Goal: Transaction & Acquisition: Purchase product/service

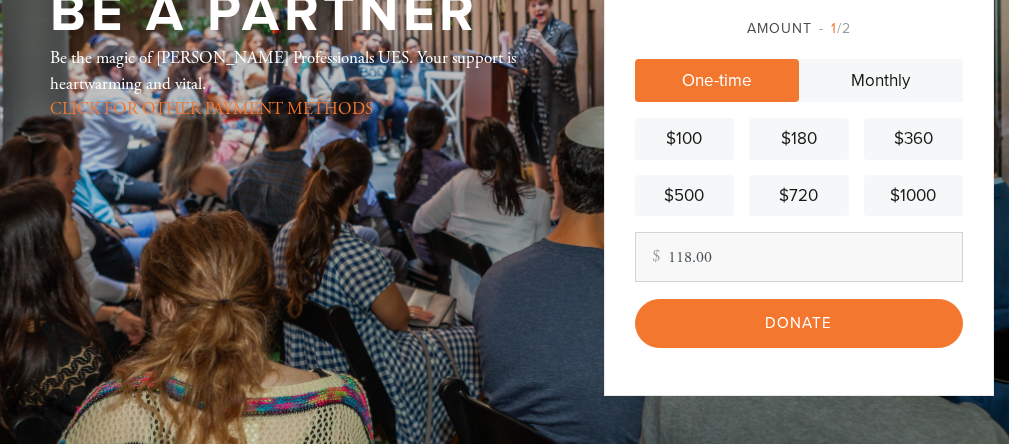
scroll to position [147, 0]
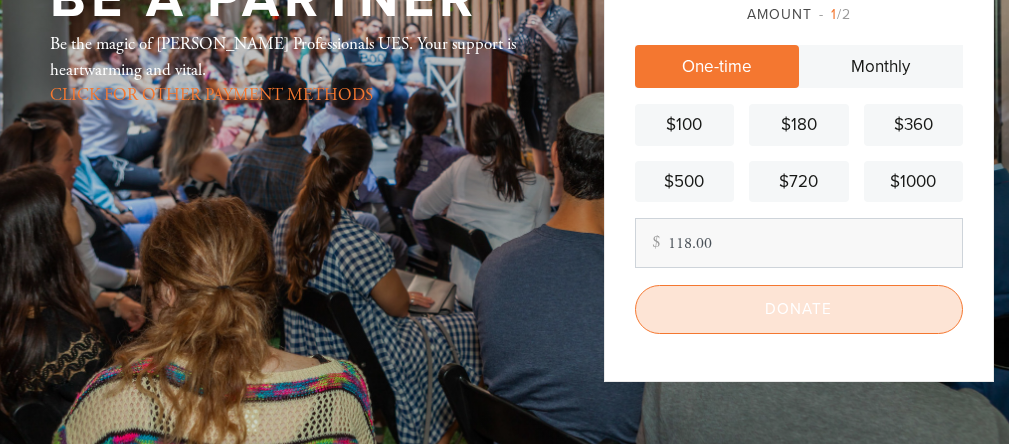
type input "118.00"
click at [780, 299] on input "Donate" at bounding box center [799, 309] width 328 height 49
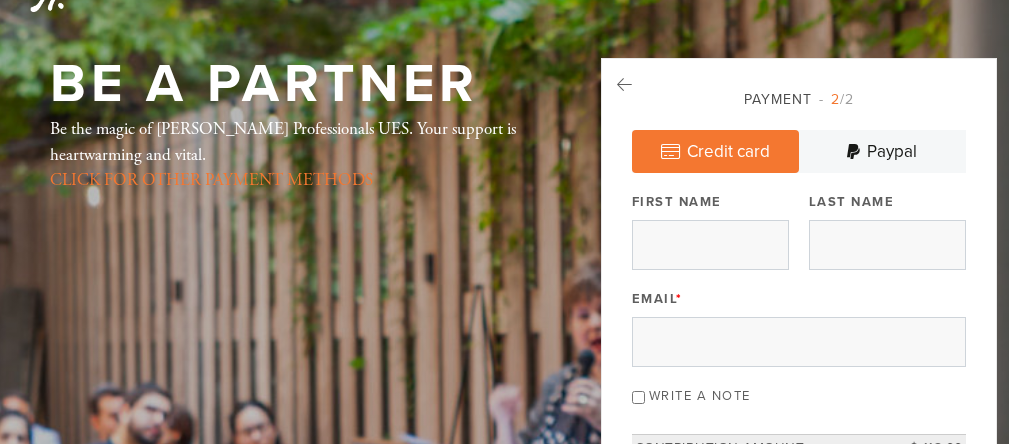
scroll to position [69, 0]
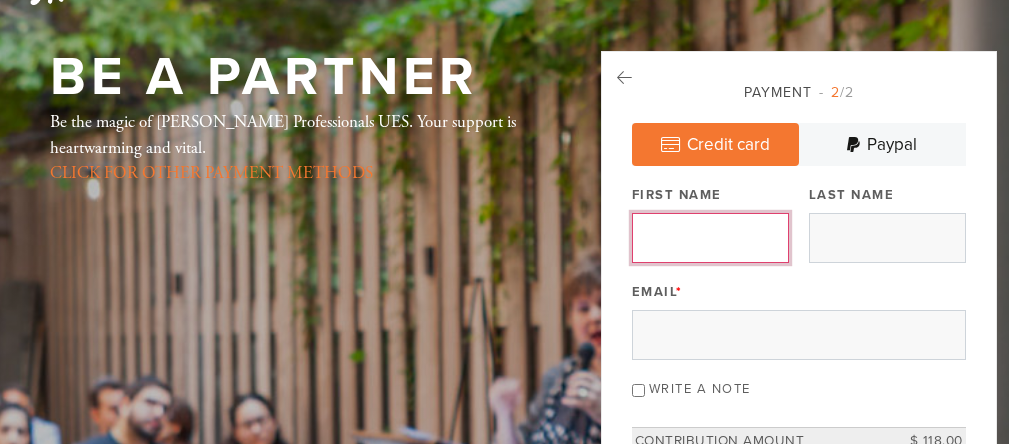
click at [690, 247] on input "First Name" at bounding box center [710, 238] width 157 height 50
type input "[PERSON_NAME]"
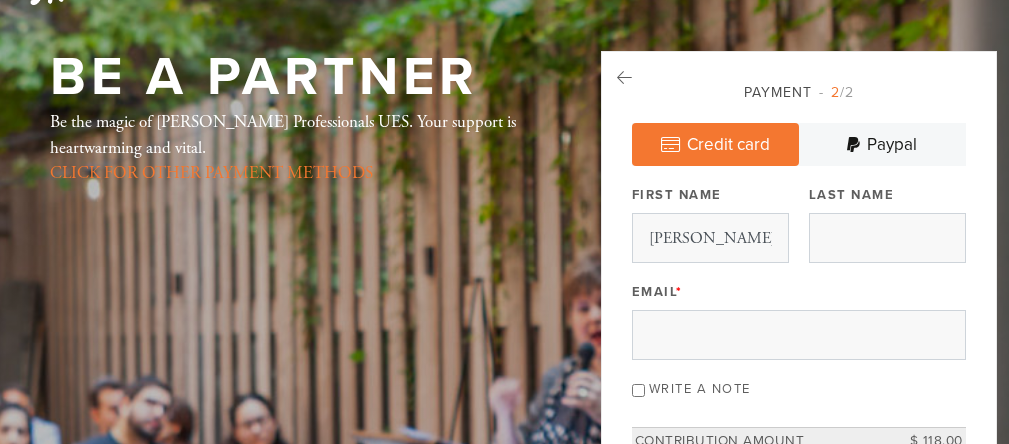
type input "[PERSON_NAME]"
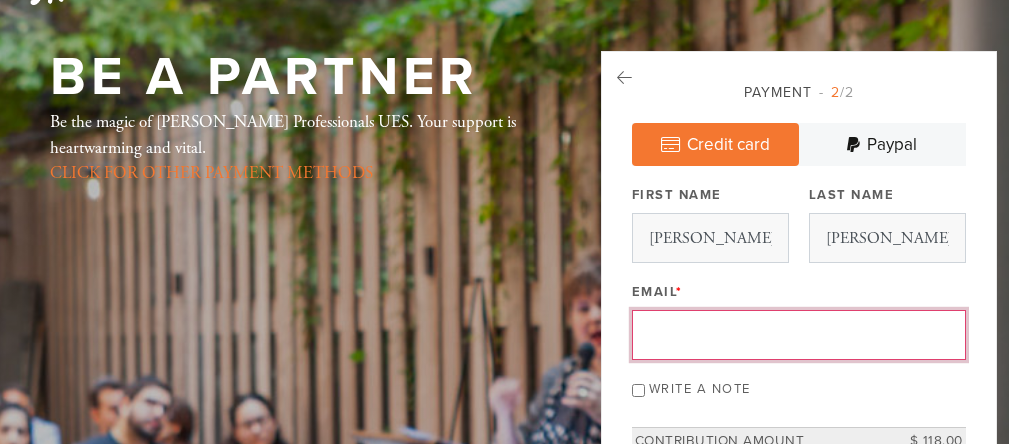
type input "[EMAIL_ADDRESS][DOMAIN_NAME]"
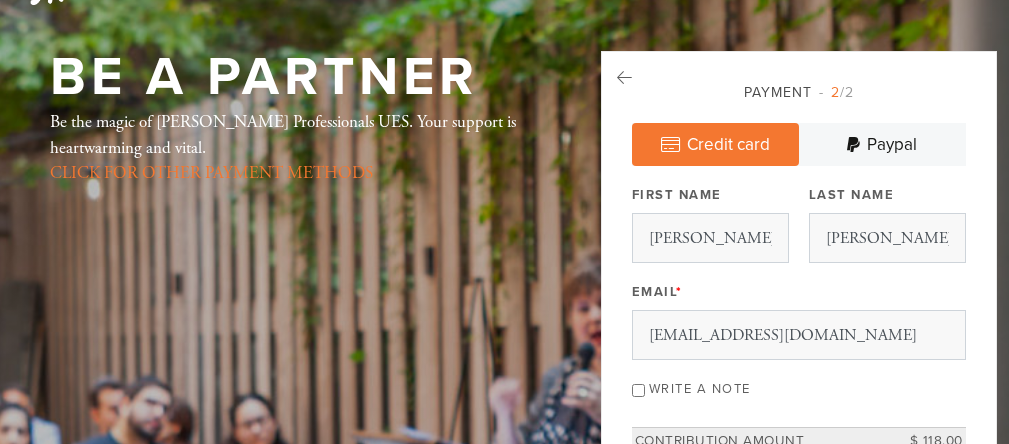
type input "[STREET_ADDRESS]"
type input "10065 - [US_STATE], [US_STATE] [GEOGRAPHIC_DATA]"
type input "[GEOGRAPHIC_DATA]"
type input "NY"
type input "10065"
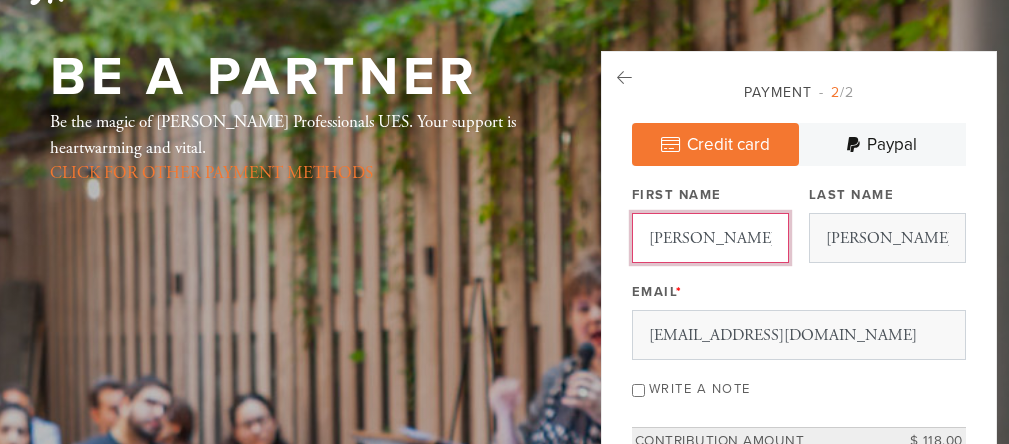
scroll to position [1188, 0]
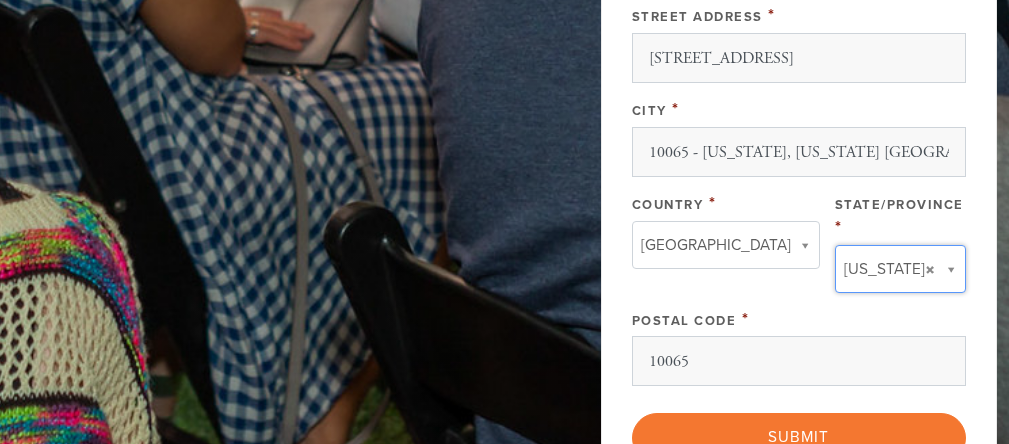
type input "NY"
type input "[GEOGRAPHIC_DATA]"
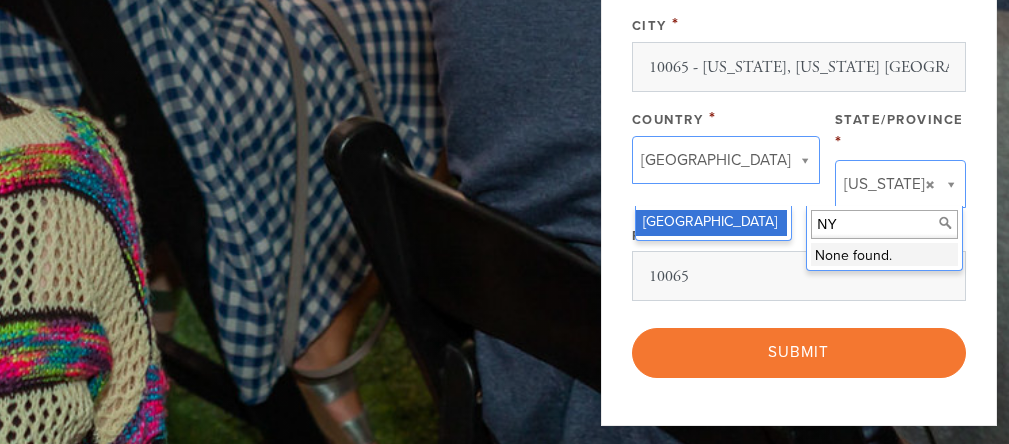
scroll to position [1281, 0]
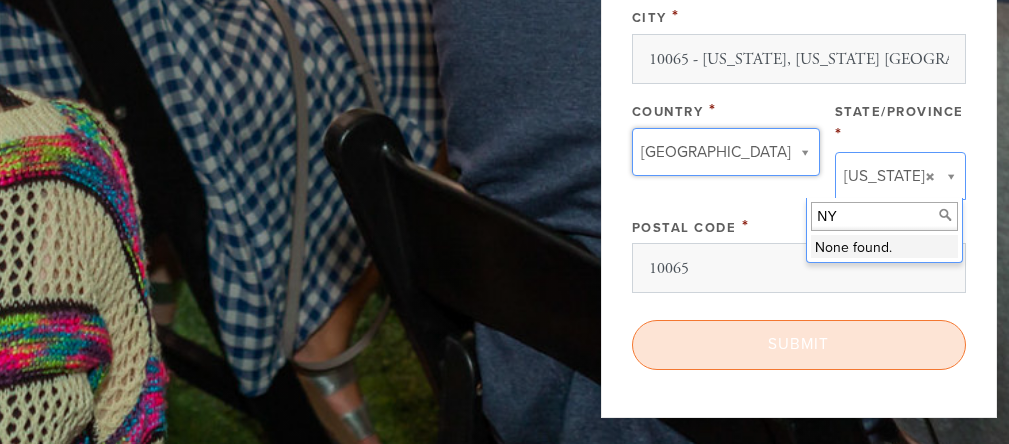
click at [764, 343] on input "Submit" at bounding box center [799, 344] width 334 height 49
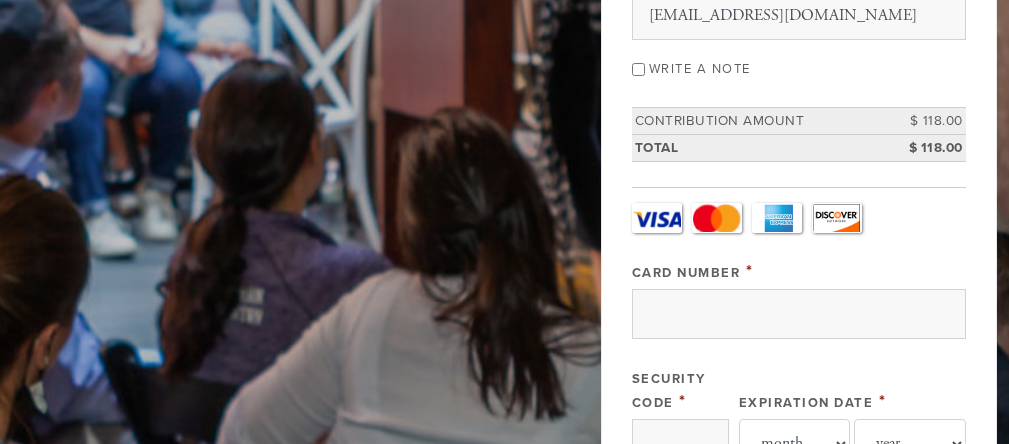
scroll to position [688, 0]
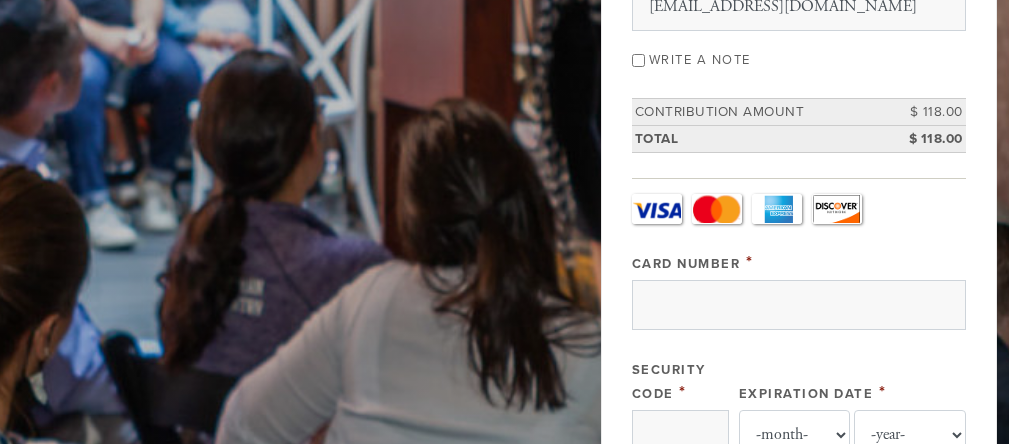
click at [637, 67] on input "Write a note" at bounding box center [638, 60] width 13 height 13
checkbox input "true"
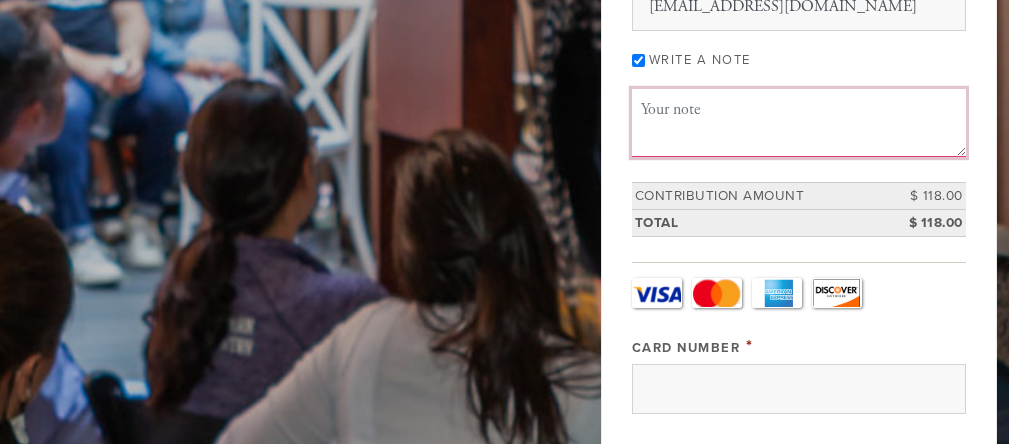
click at [653, 127] on textarea "Message or dedication" at bounding box center [799, 123] width 334 height 68
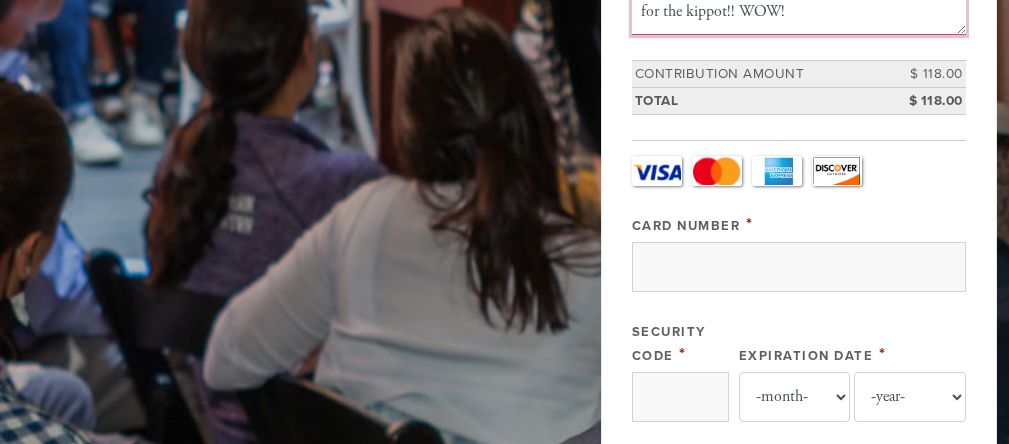
scroll to position [835, 0]
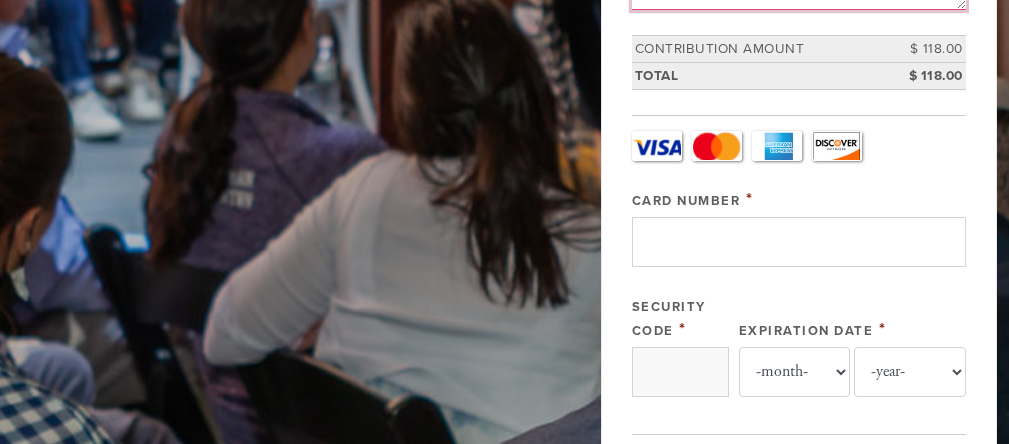
type textarea "Thank you for your thoughtfulness & generosity in keeping my Dad's memory going…"
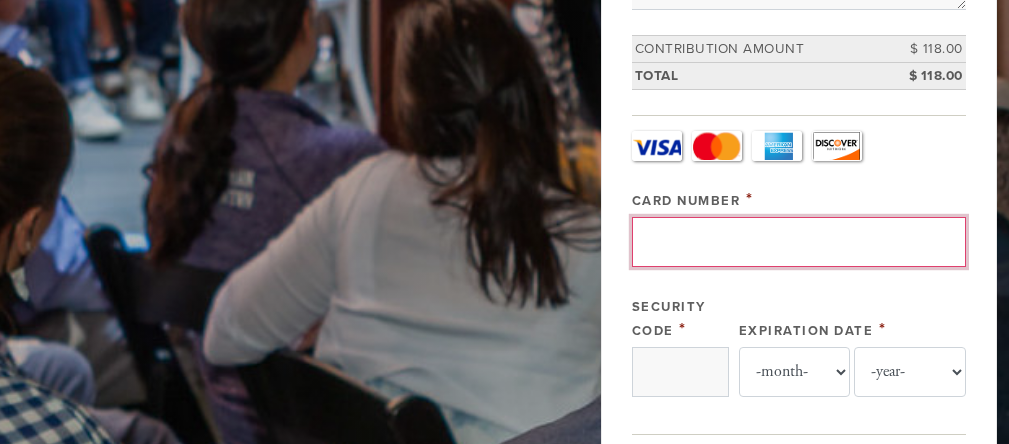
click at [705, 264] on input "Card Number" at bounding box center [799, 242] width 334 height 50
type input "5189410181135537"
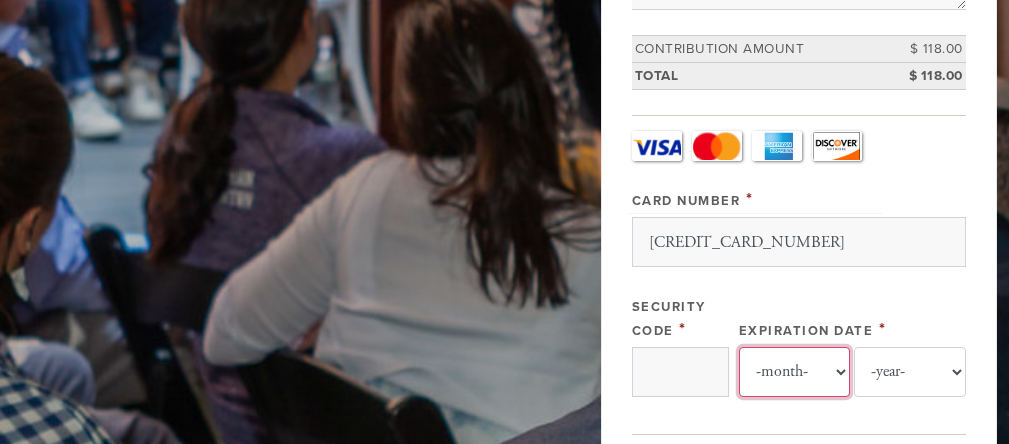
select select "5"
select select "2026"
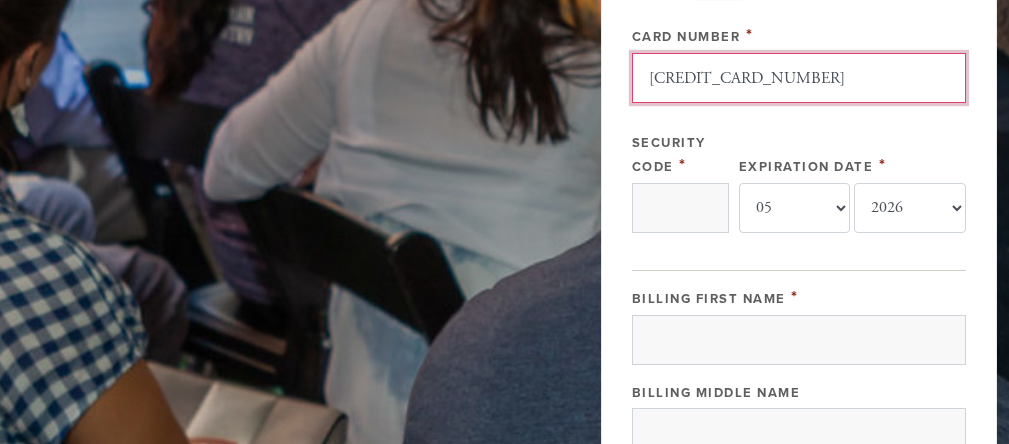
scroll to position [1029, 0]
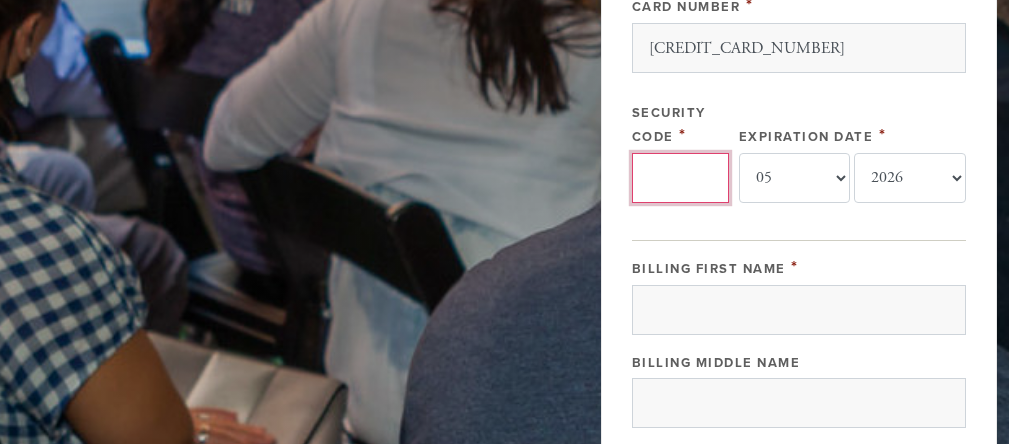
click at [662, 203] on input "Security Code" at bounding box center [680, 178] width 97 height 50
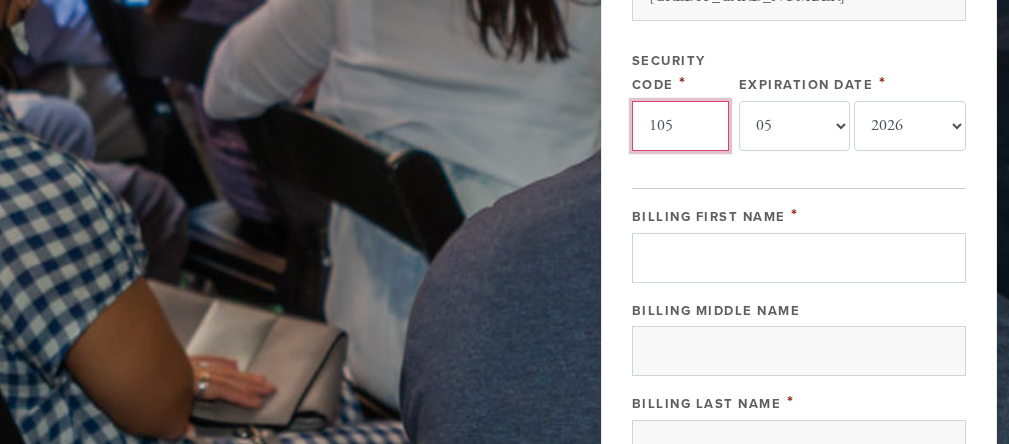
scroll to position [1083, 0]
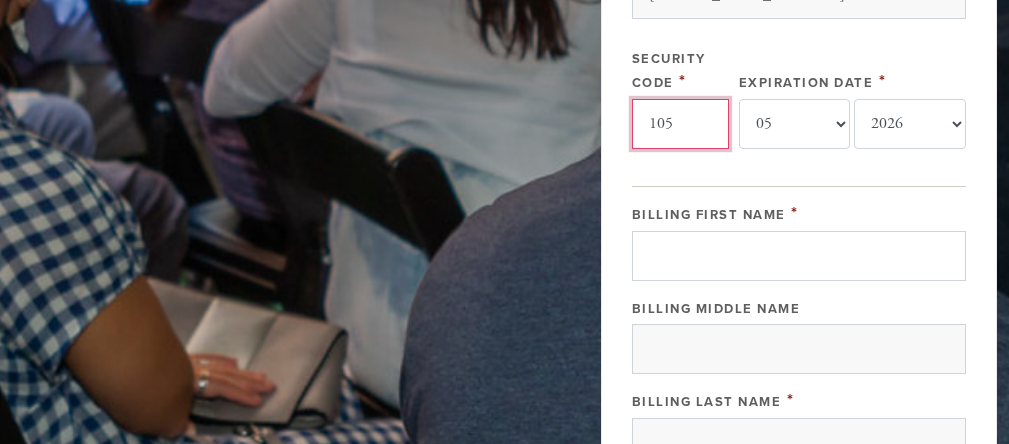
type input "105"
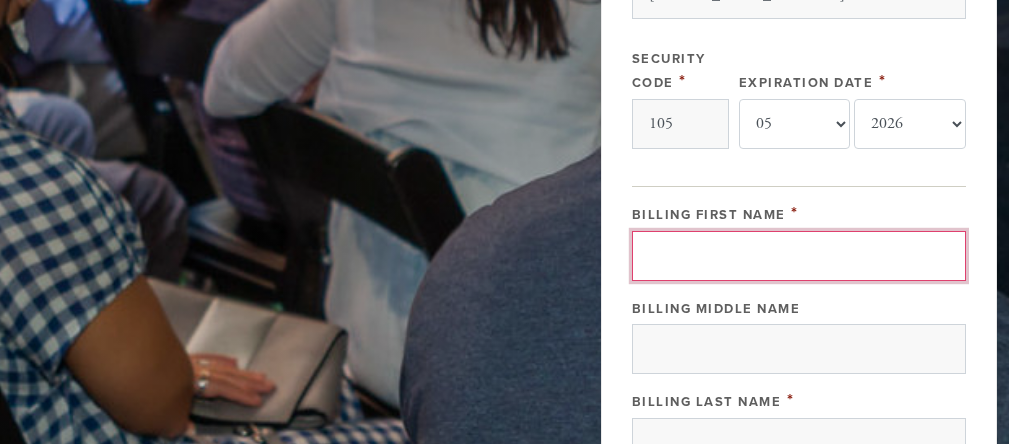
click at [743, 281] on input "Billing First Name" at bounding box center [799, 256] width 334 height 50
type input "[PERSON_NAME]"
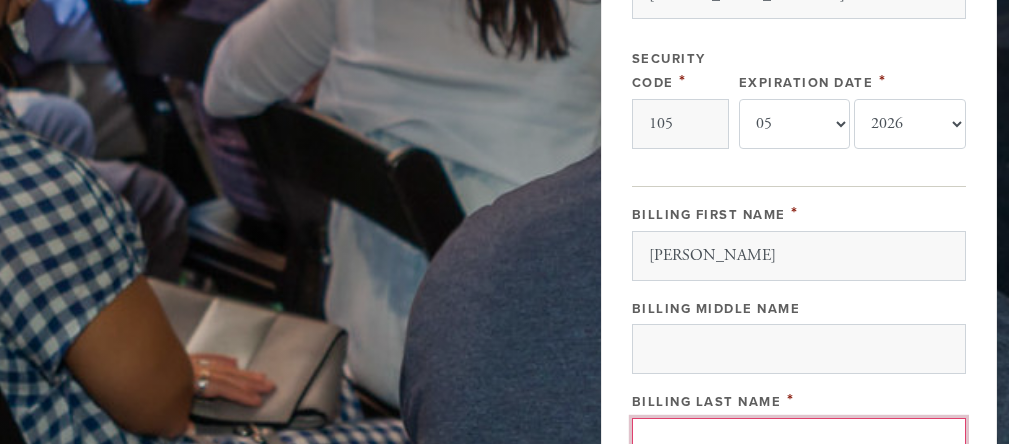
type input "[PERSON_NAME]"
type input "NY"
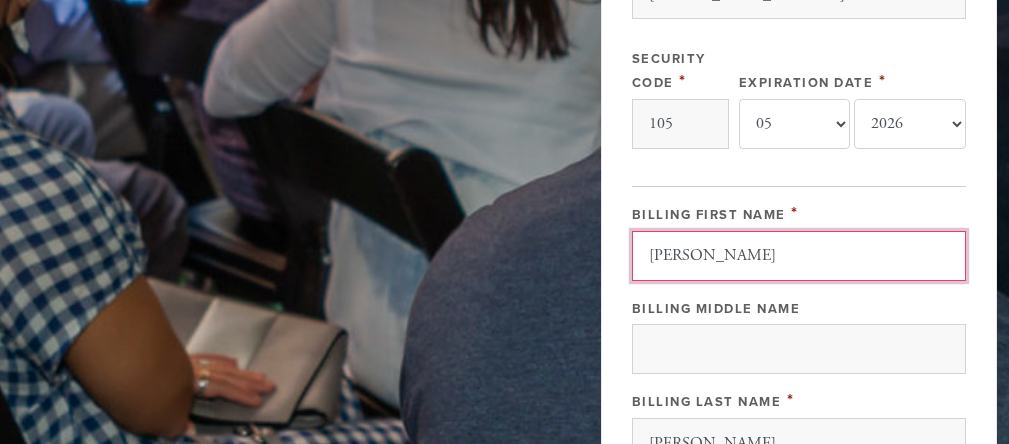
scroll to position [1579, 0]
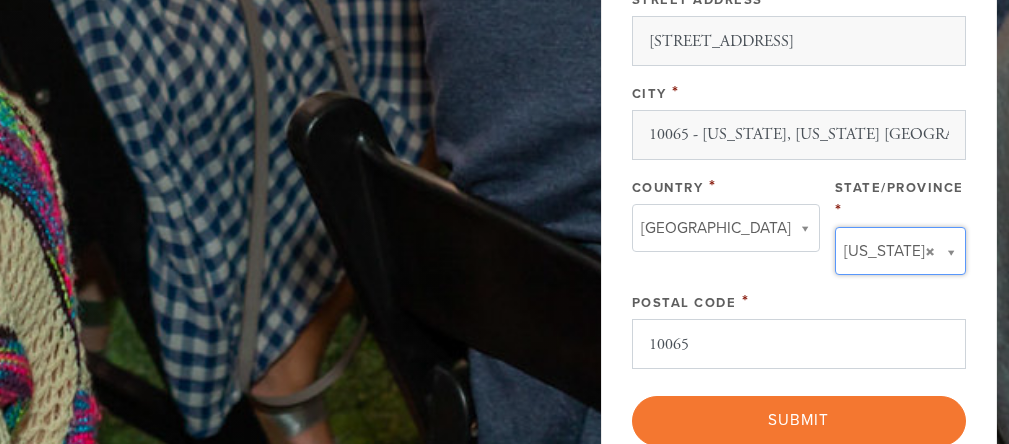
type input "NY"
type input "[GEOGRAPHIC_DATA]"
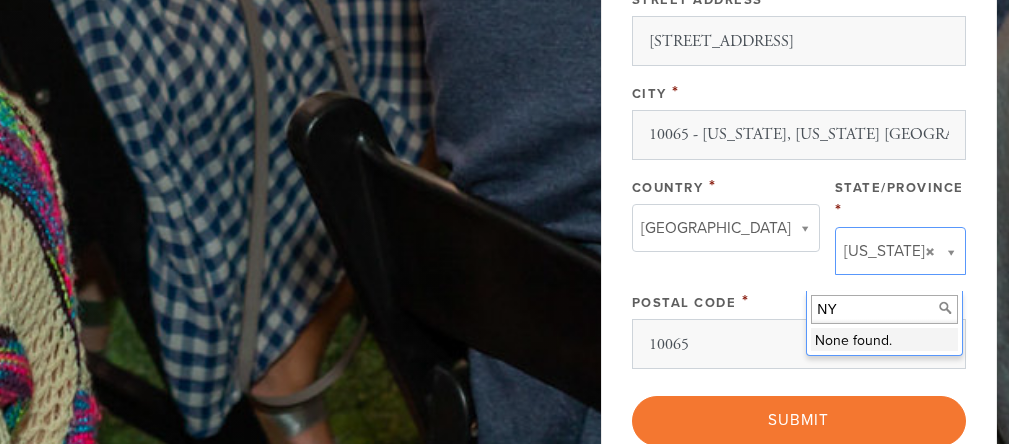
click at [847, 316] on input "NY" at bounding box center [884, 309] width 147 height 29
click at [855, 312] on input "NY" at bounding box center [884, 309] width 147 height 29
click at [793, 312] on div "Postal Code *" at bounding box center [799, 302] width 334 height 24
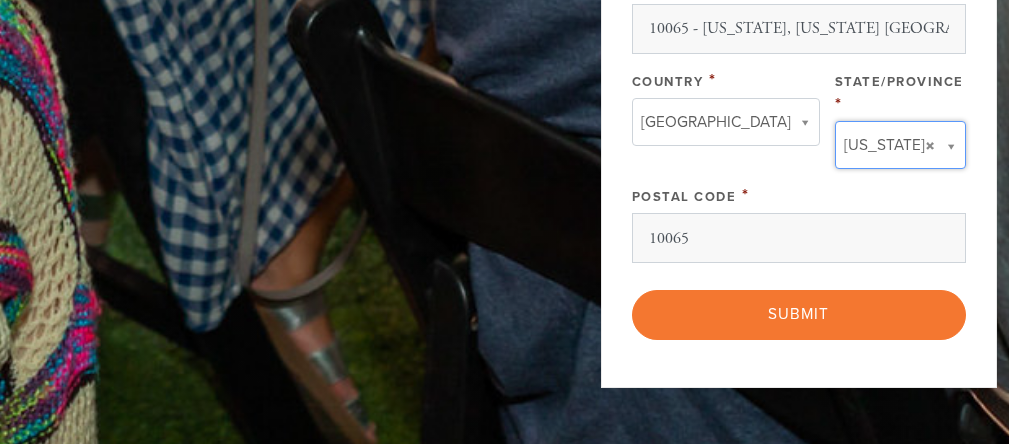
scroll to position [1714, 0]
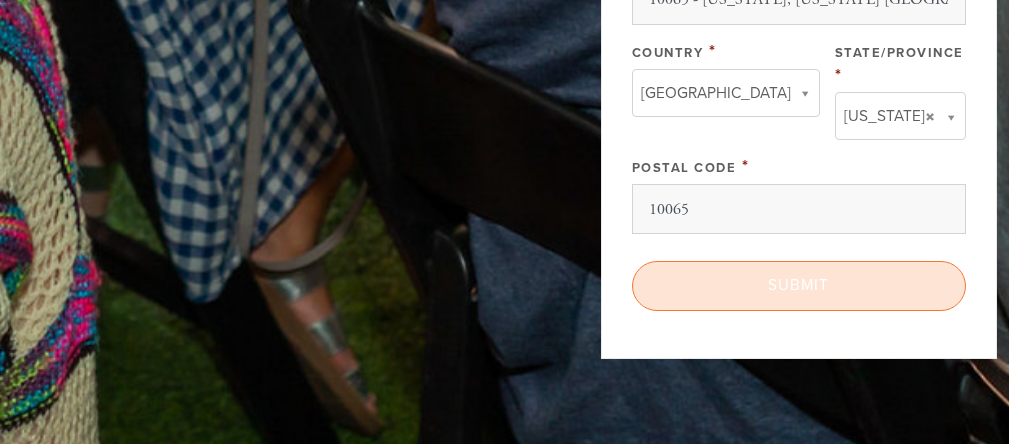
click at [837, 303] on input "Submit" at bounding box center [799, 285] width 334 height 49
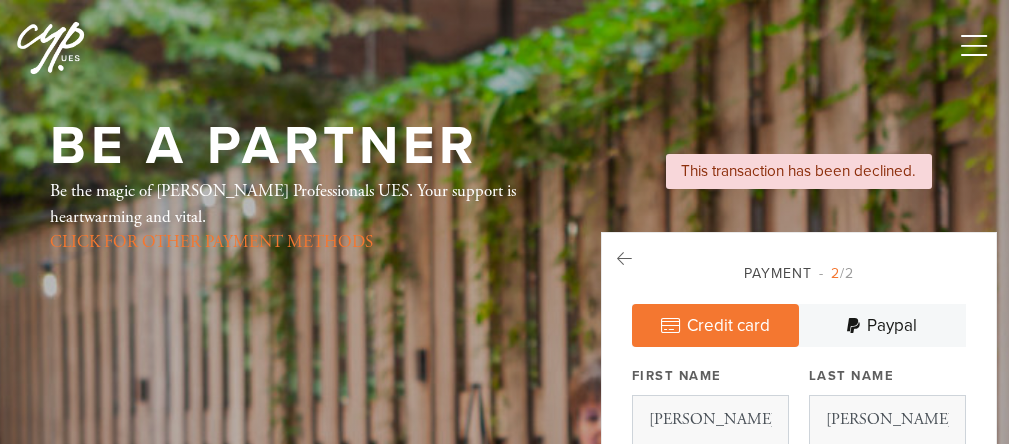
select select "5"
select select "2026"
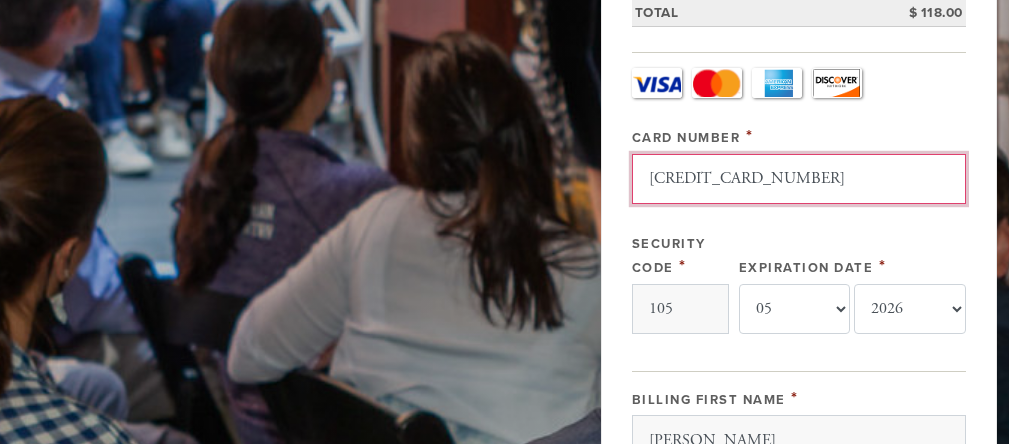
type input "4100390116372182"
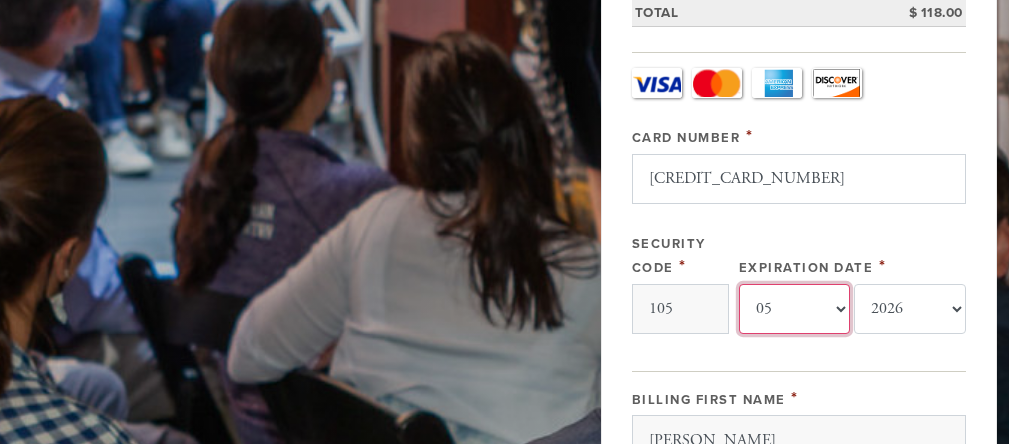
select select "11"
select select "2027"
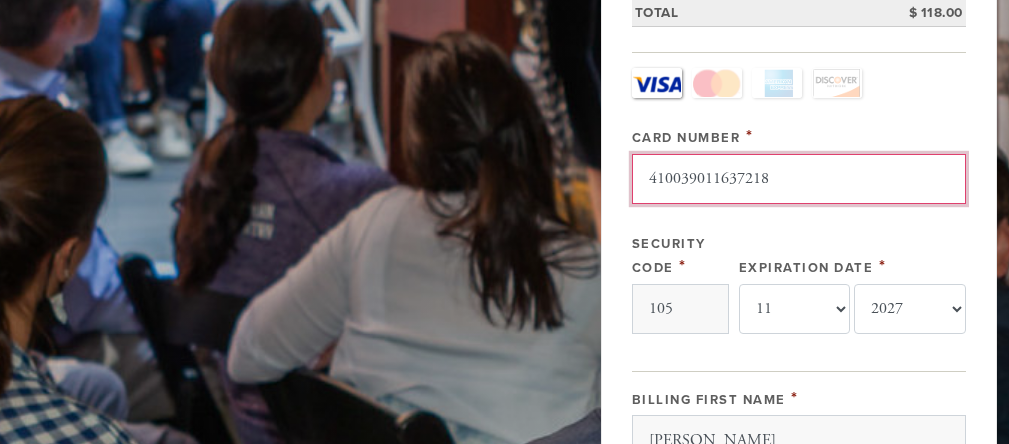
type input "4100390116372182"
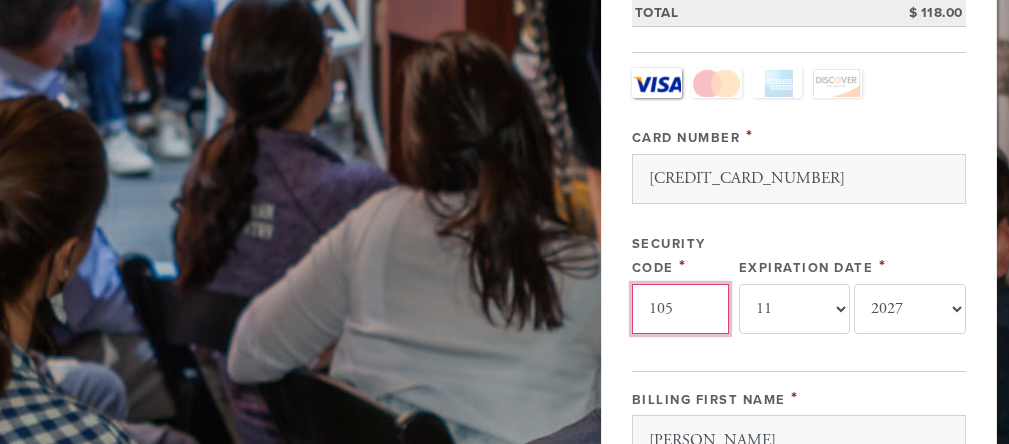
click at [668, 323] on input "105" at bounding box center [680, 309] width 97 height 50
click at [686, 331] on input "105" at bounding box center [680, 309] width 97 height 50
type input "1"
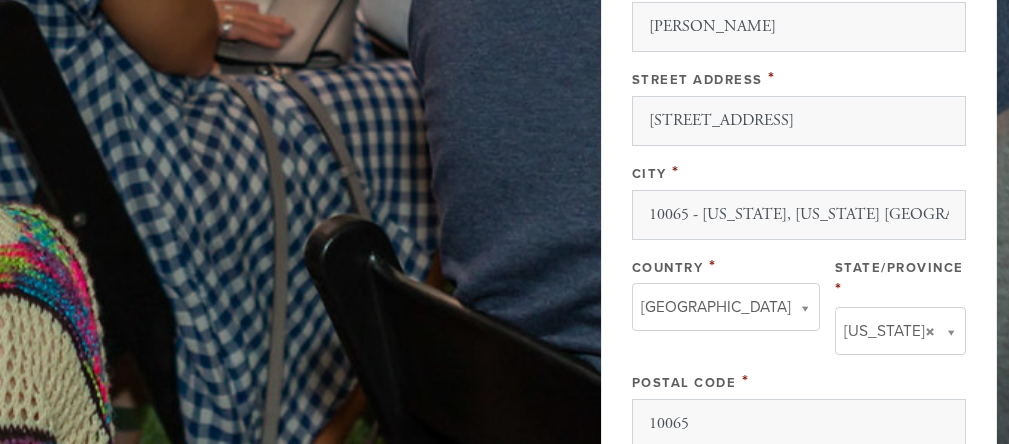
scroll to position [1248, 0]
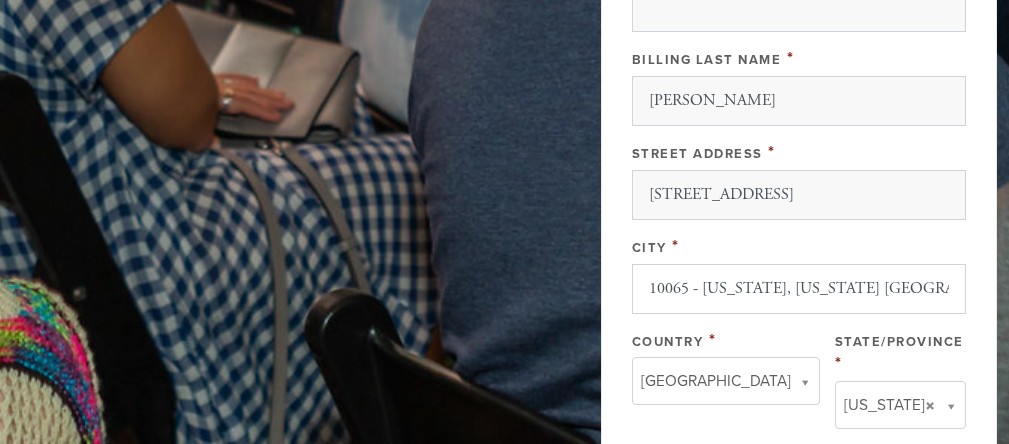
type input "660"
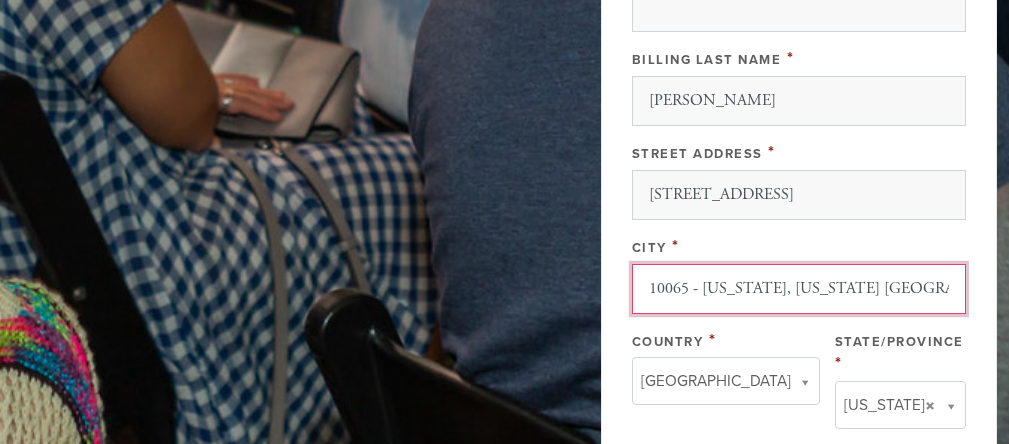
click at [704, 314] on input "10065 - [US_STATE], [US_STATE] [GEOGRAPHIC_DATA]" at bounding box center [799, 289] width 334 height 50
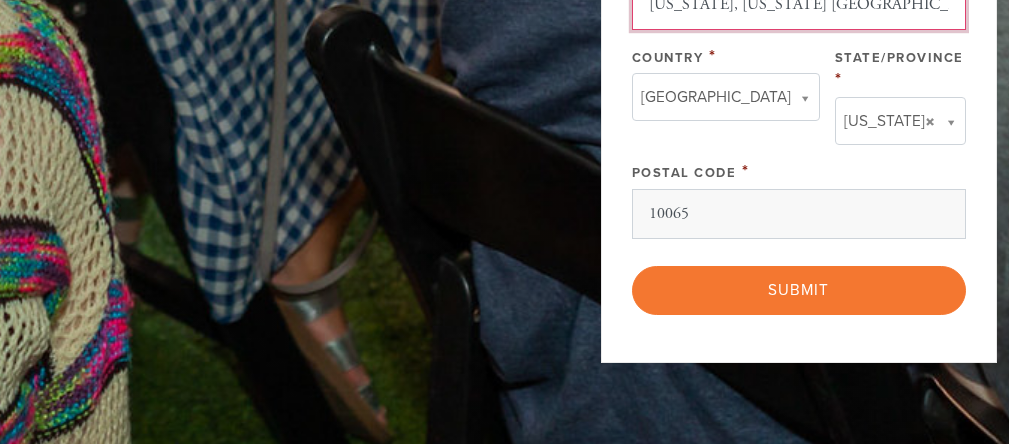
scroll to position [1534, 0]
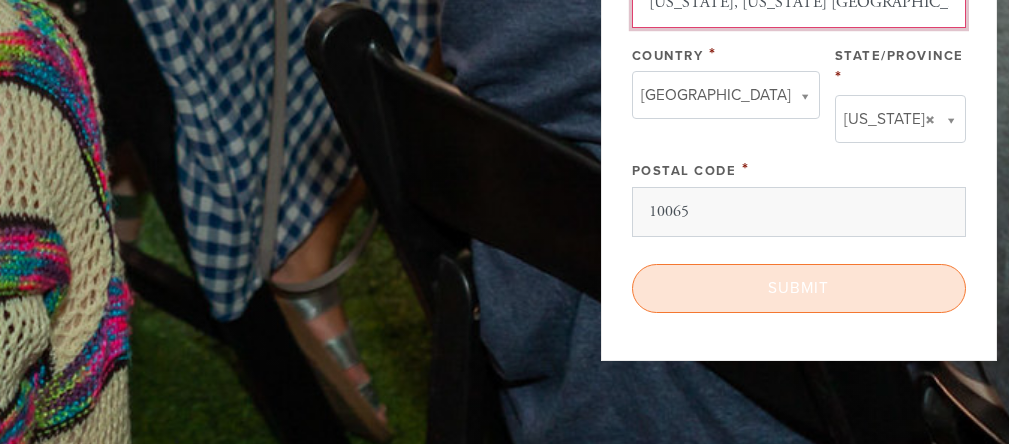
type input "New York, New York USA"
click at [795, 293] on input "Submit" at bounding box center [799, 288] width 334 height 49
